Goal: Task Accomplishment & Management: Manage account settings

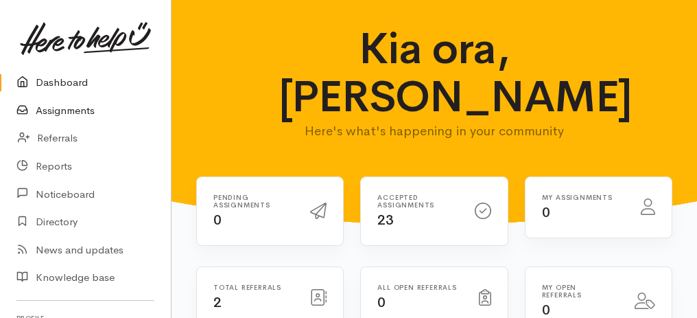
click at [83, 110] on link "Assignments" at bounding box center [85, 111] width 171 height 28
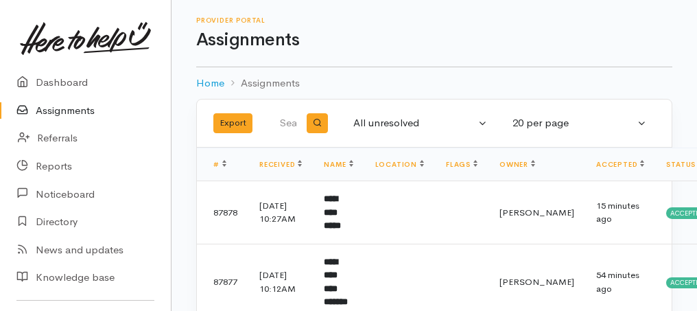
click at [43, 107] on link "Assignments" at bounding box center [85, 111] width 171 height 28
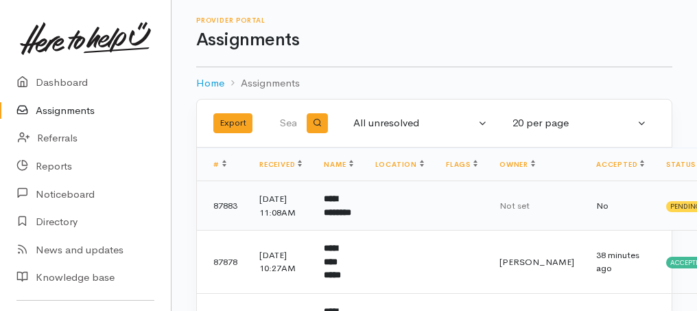
click at [333, 217] on b "**********" at bounding box center [337, 205] width 27 height 23
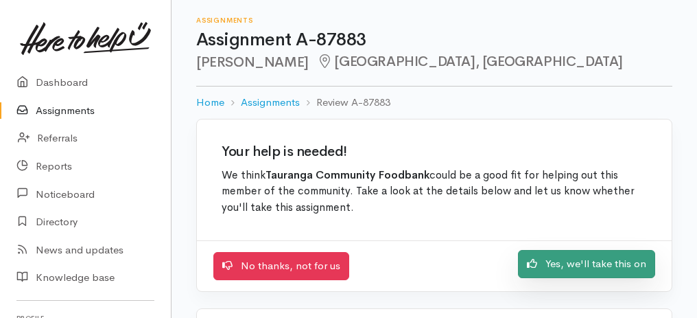
click at [596, 263] on link "Yes, we'll take this on" at bounding box center [586, 264] width 137 height 28
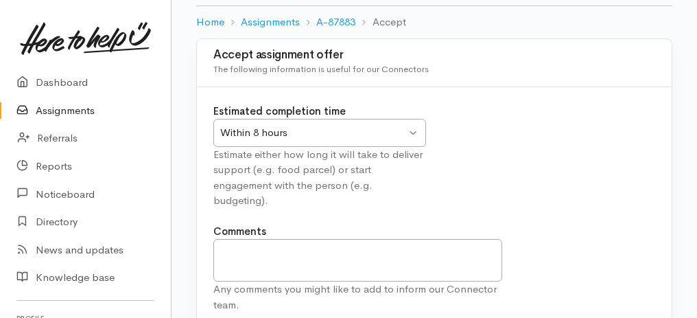
scroll to position [137, 0]
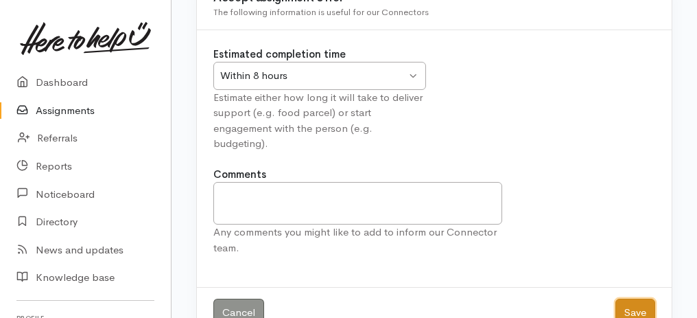
click at [638, 302] on button "Save" at bounding box center [635, 312] width 40 height 28
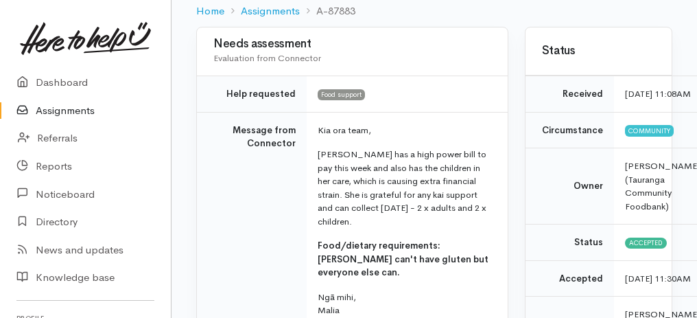
scroll to position [137, 0]
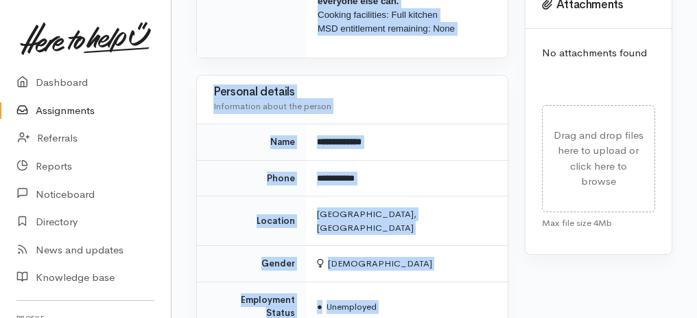
drag, startPoint x: 222, startPoint y: 88, endPoint x: 425, endPoint y: 312, distance: 302.5
click at [425, 312] on div "Needs assessment Evaluation from Connector Help requested Food support Message …" at bounding box center [352, 167] width 329 height 1436
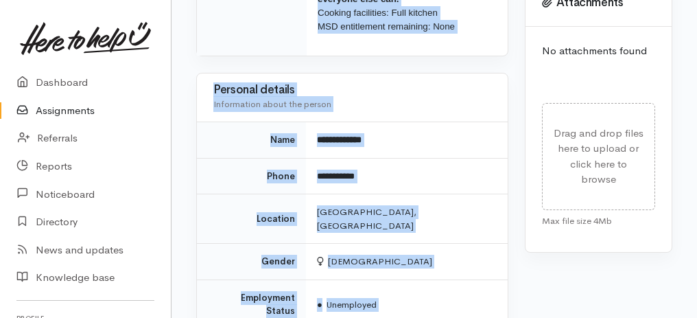
copy div "**********"
click at [428, 243] on td "[DEMOGRAPHIC_DATA]" at bounding box center [407, 261] width 202 height 36
